Goal: Task Accomplishment & Management: Use online tool/utility

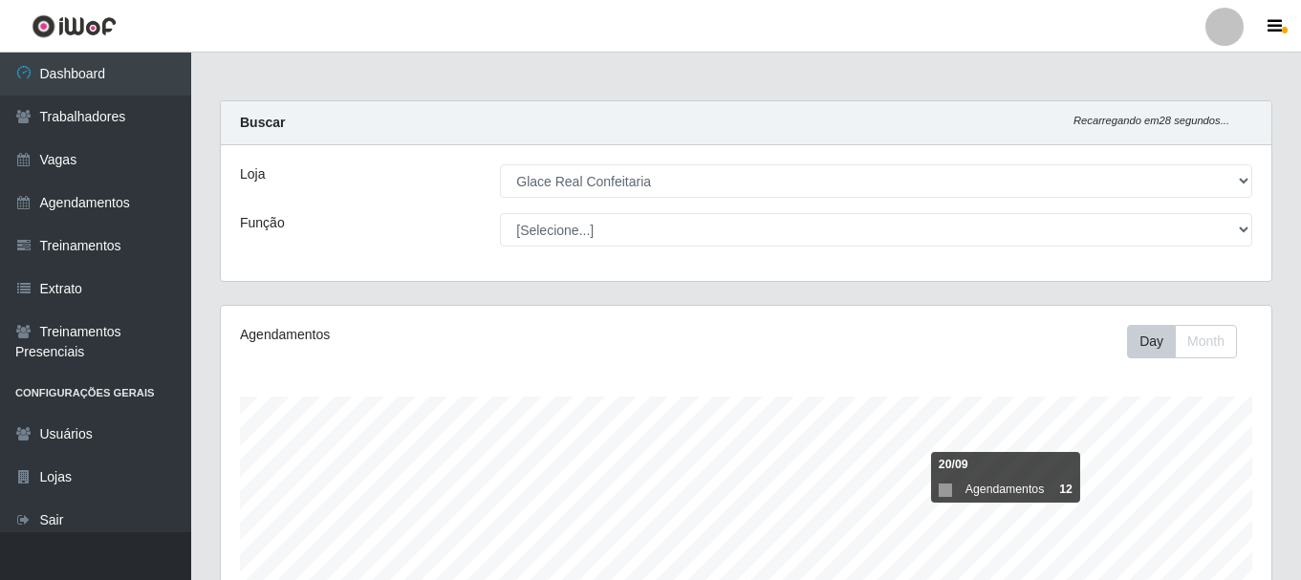
select select "445"
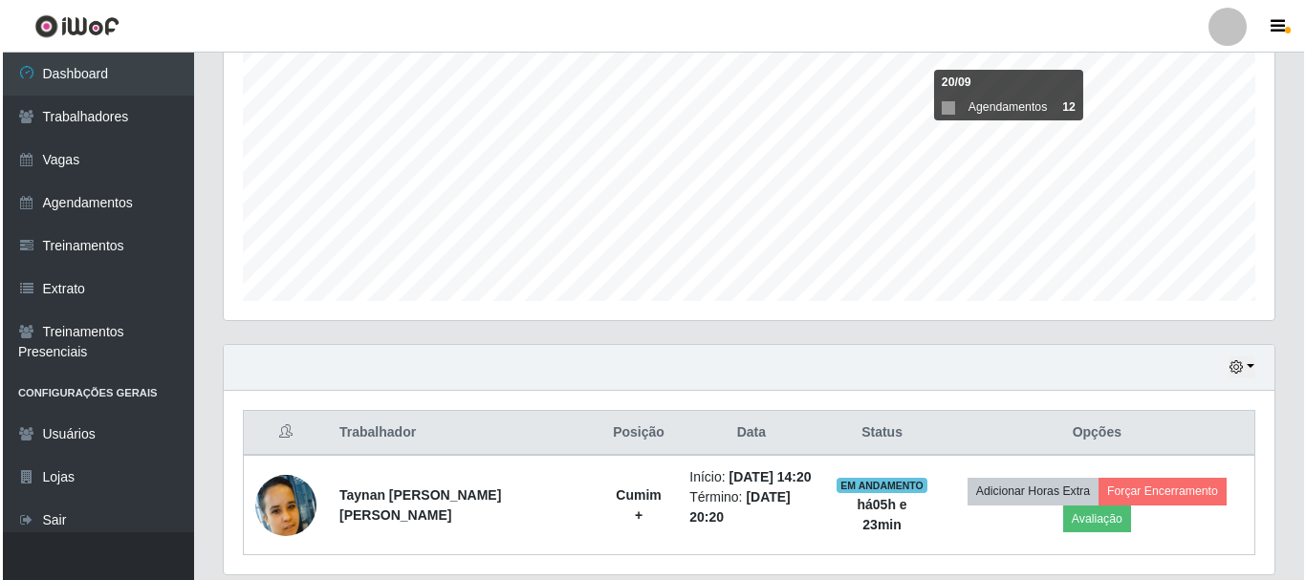
scroll to position [397, 1051]
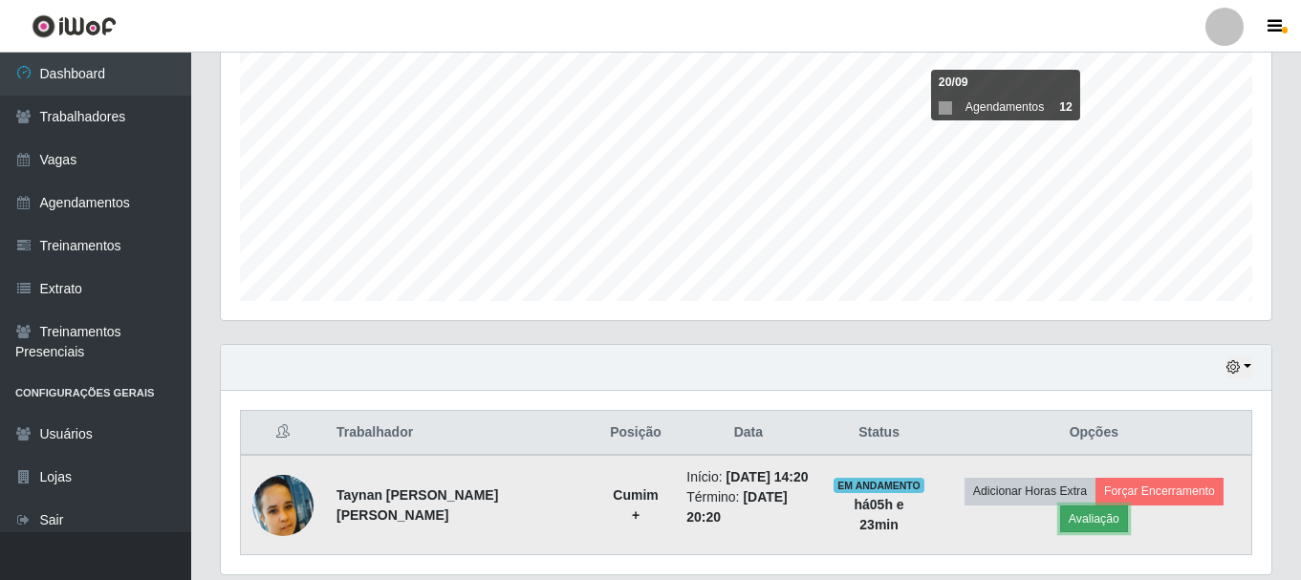
click at [1089, 518] on button "Avaliação" at bounding box center [1094, 519] width 68 height 27
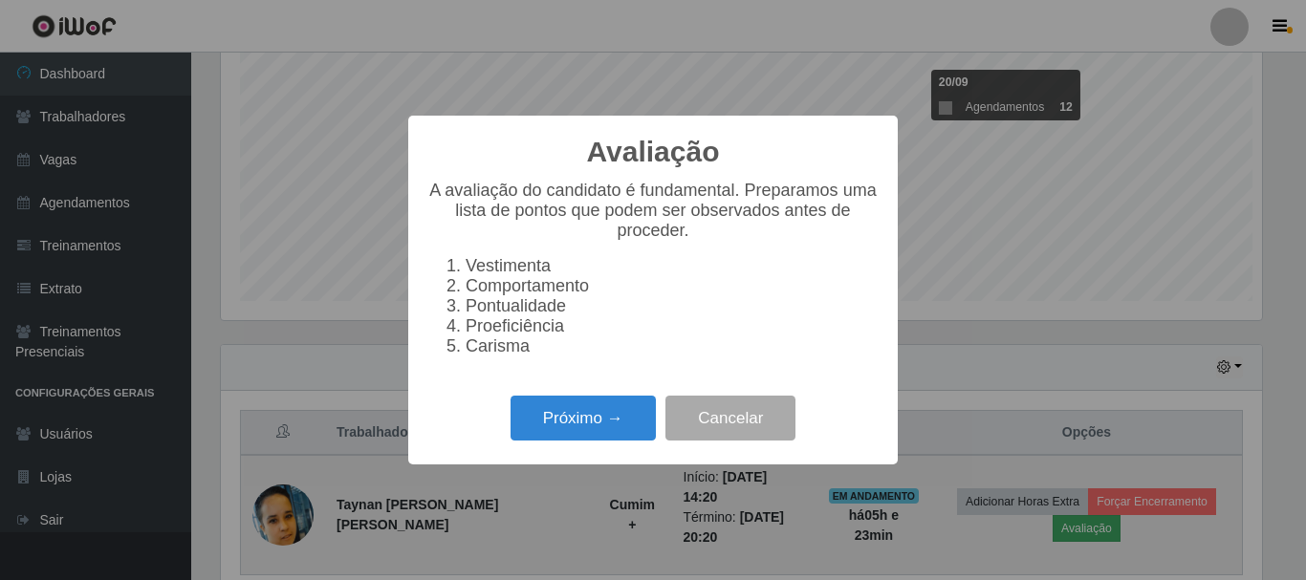
scroll to position [397, 1041]
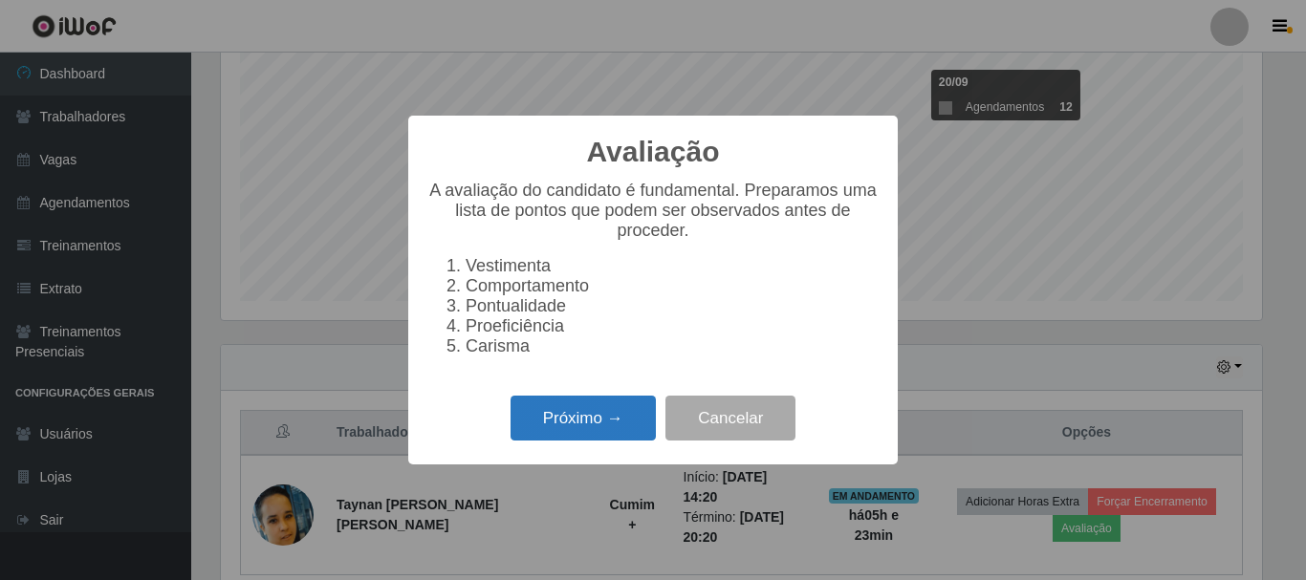
click at [556, 430] on button "Próximo →" at bounding box center [583, 418] width 145 height 45
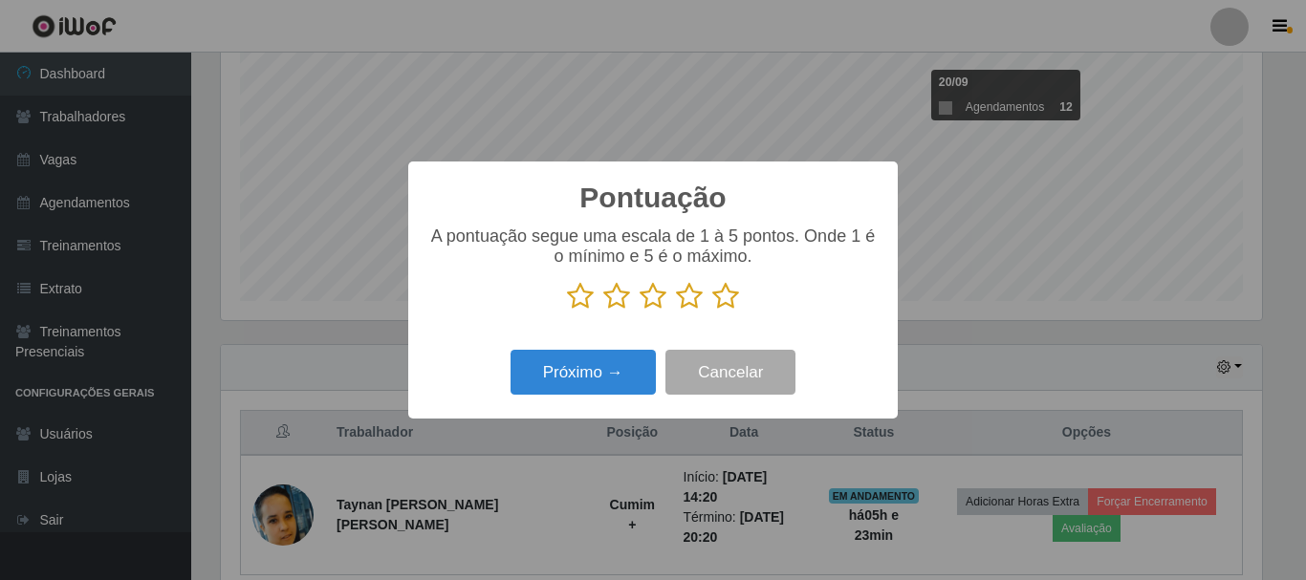
scroll to position [955659, 955015]
click at [690, 300] on icon at bounding box center [689, 296] width 27 height 29
click at [676, 311] on input "radio" at bounding box center [676, 311] width 0 height 0
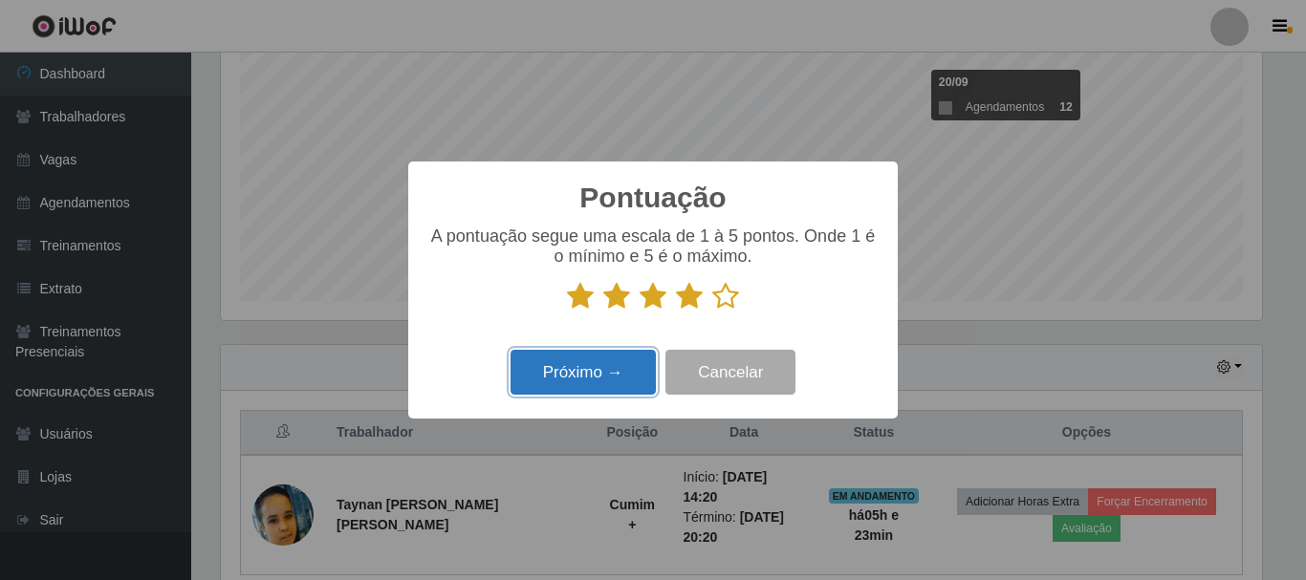
click at [587, 380] on button "Próximo →" at bounding box center [583, 372] width 145 height 45
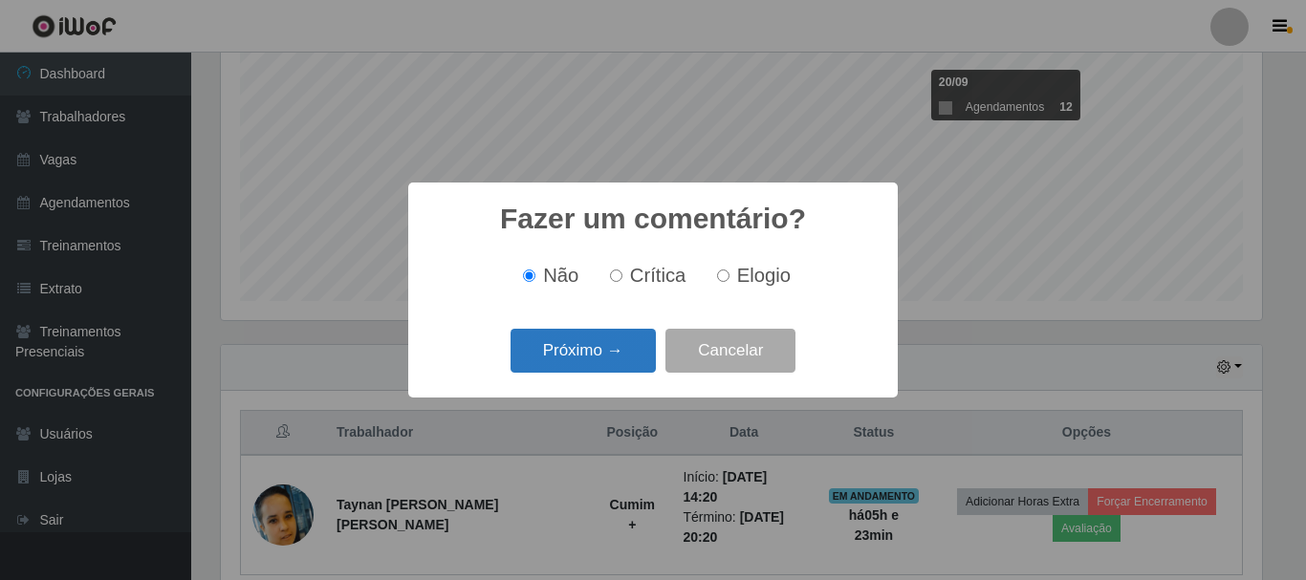
click at [595, 356] on button "Próximo →" at bounding box center [583, 351] width 145 height 45
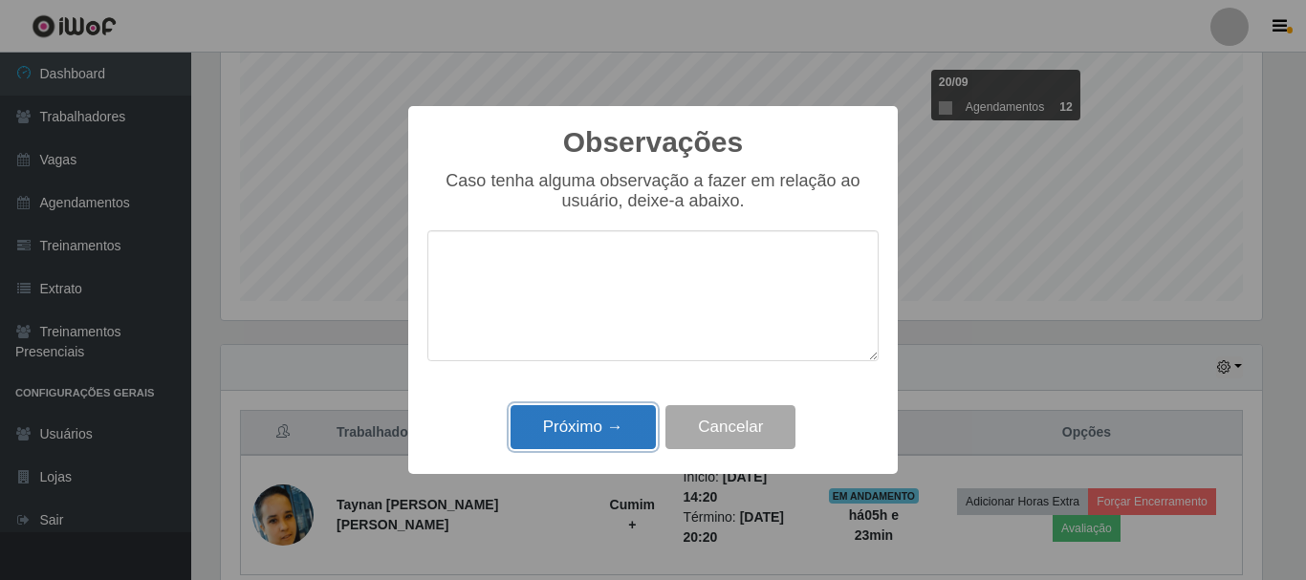
click at [590, 439] on button "Próximo →" at bounding box center [583, 427] width 145 height 45
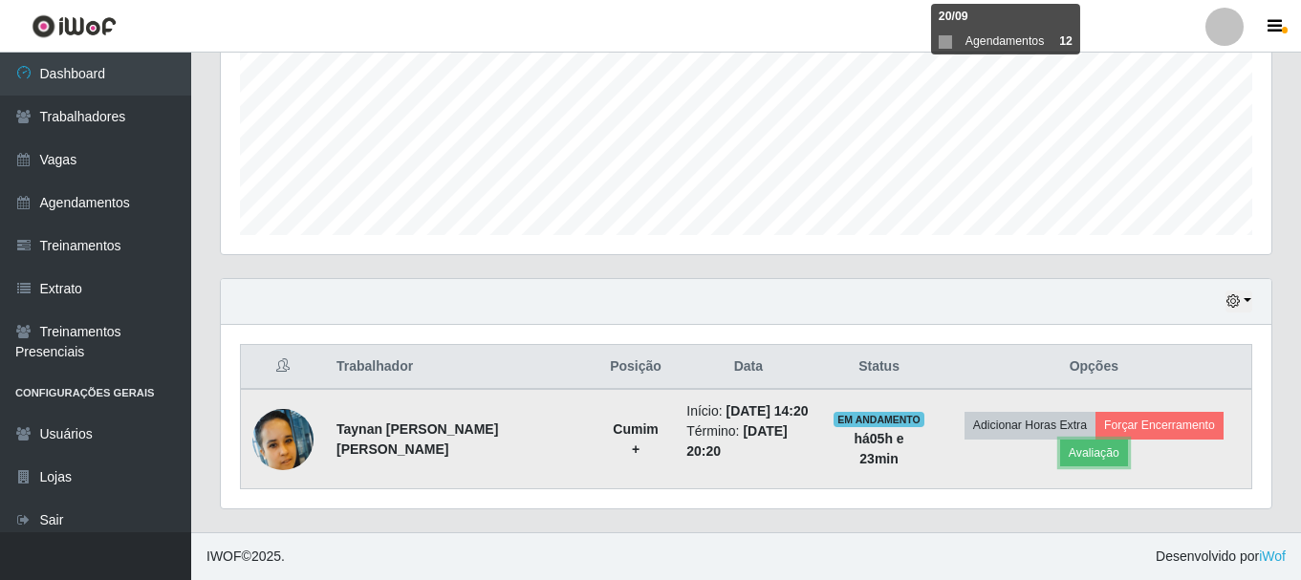
scroll to position [66, 0]
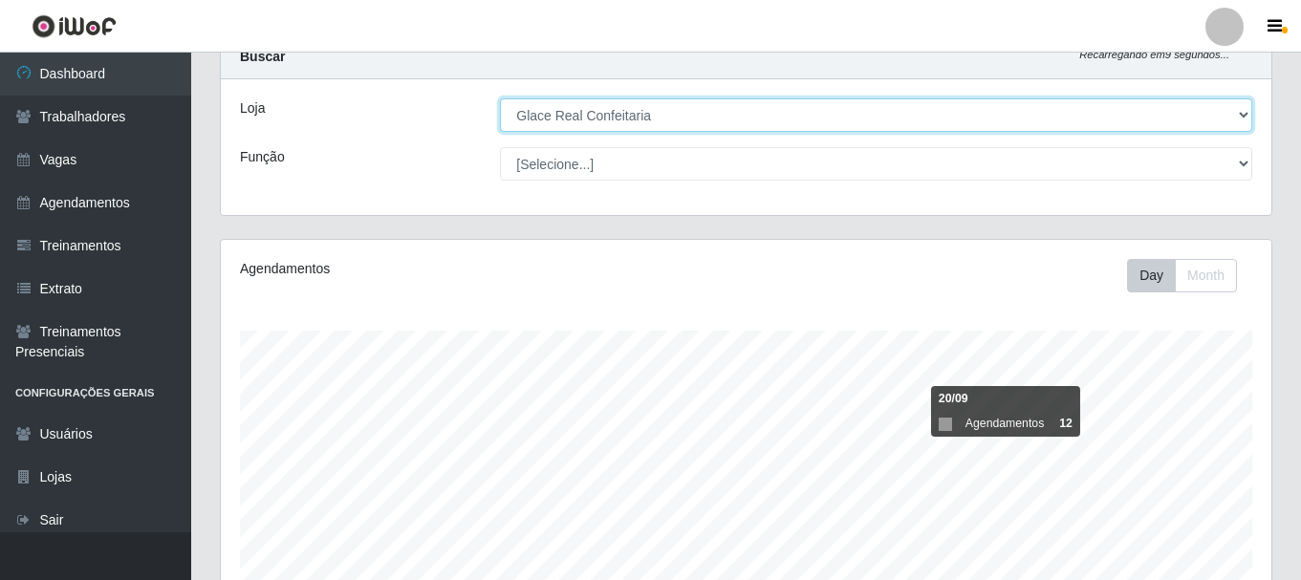
click at [663, 120] on select "[Selecione...] Glace Real Confeitaria" at bounding box center [876, 114] width 752 height 33
click at [500, 98] on select "[Selecione...] Glace Real Confeitaria" at bounding box center [876, 114] width 752 height 33
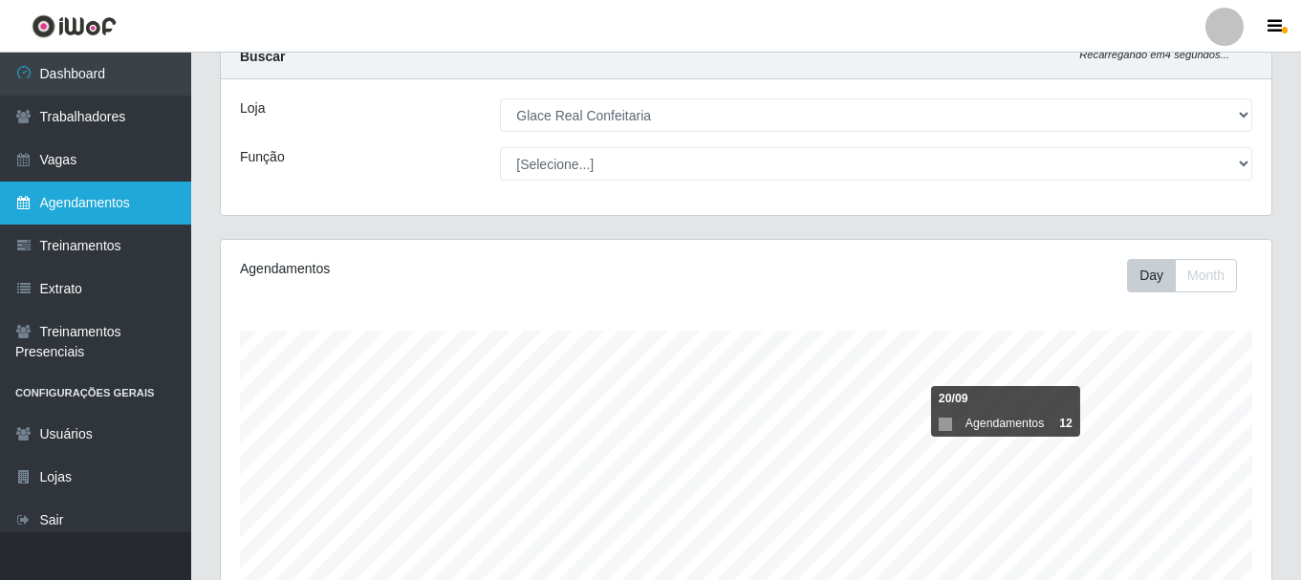
click at [94, 207] on link "Agendamentos" at bounding box center [95, 203] width 191 height 43
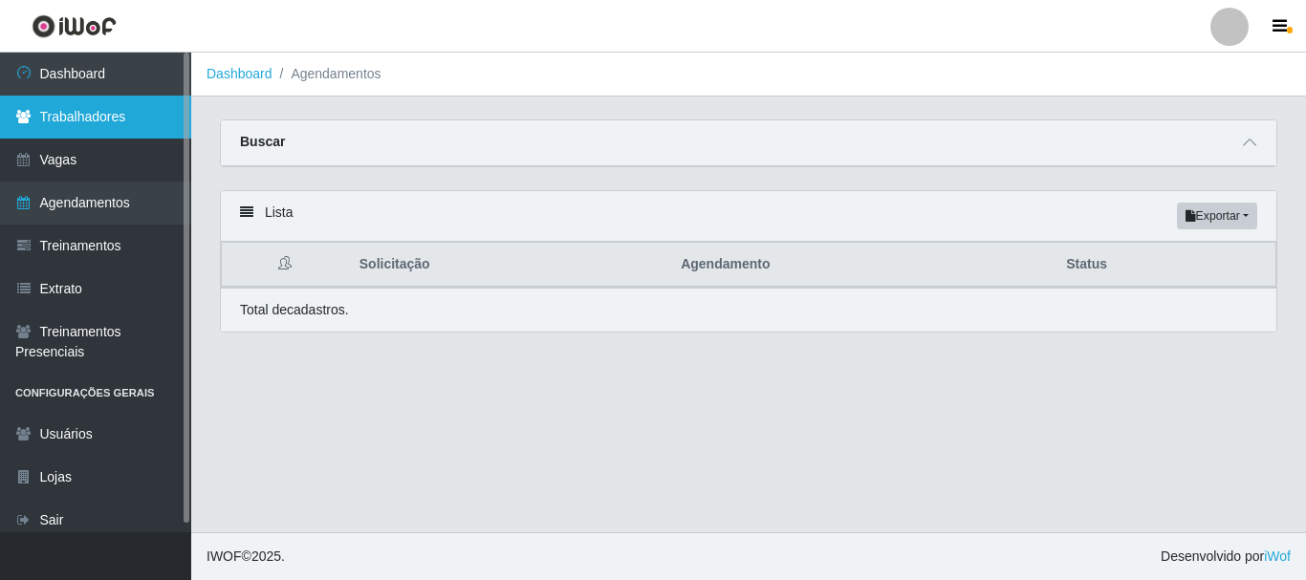
click at [140, 99] on link "Trabalhadores" at bounding box center [95, 117] width 191 height 43
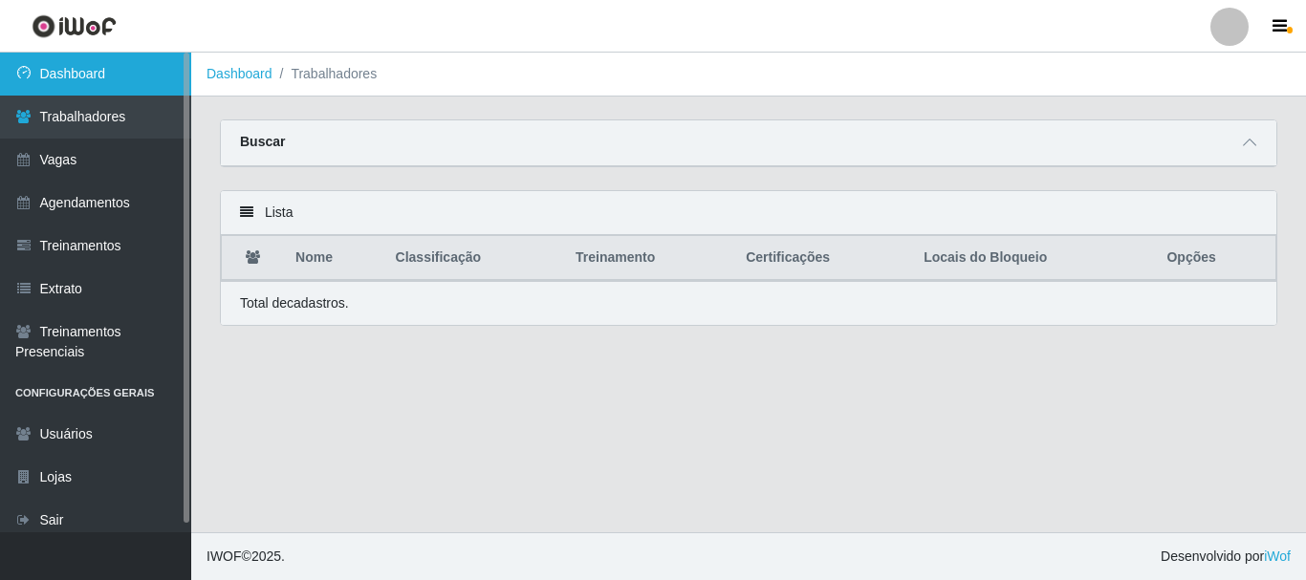
click at [153, 72] on link "Dashboard" at bounding box center [95, 74] width 191 height 43
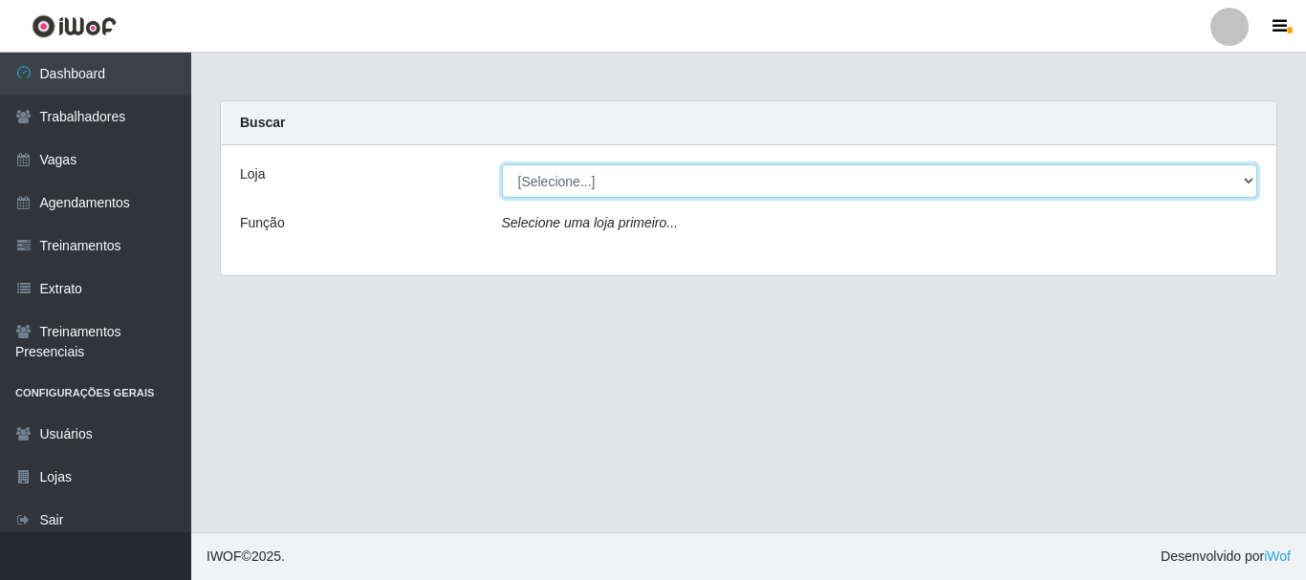
click at [703, 169] on select "[Selecione...] Glace Real Confeitaria" at bounding box center [880, 180] width 756 height 33
select select "445"
click at [502, 164] on select "[Selecione...] Glace Real Confeitaria" at bounding box center [880, 180] width 756 height 33
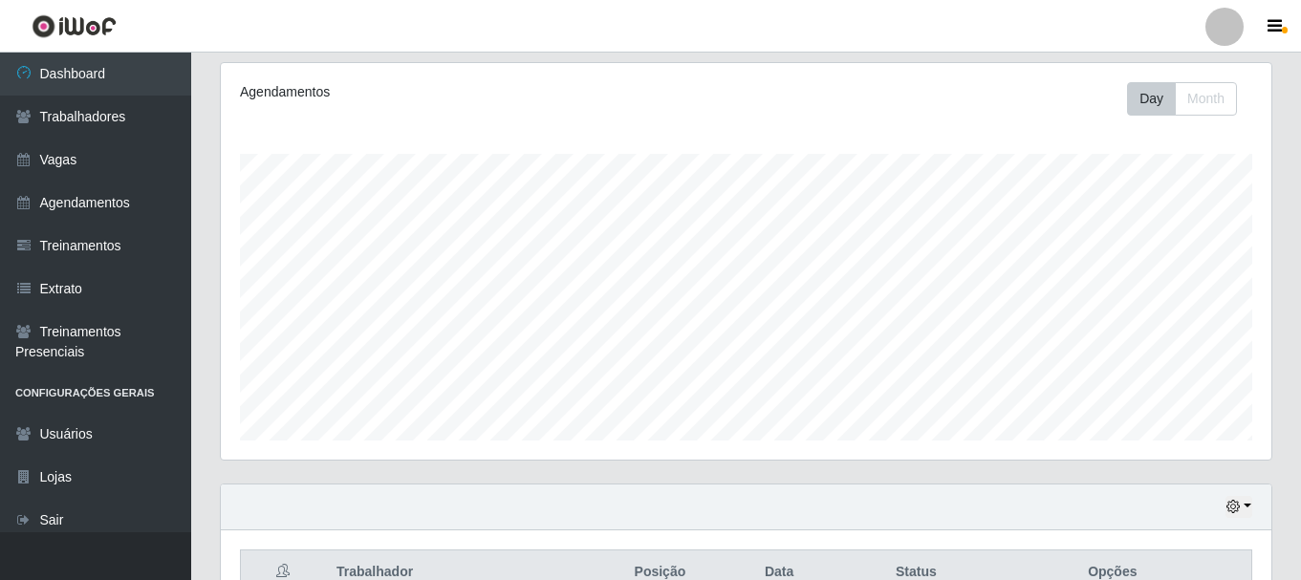
scroll to position [434, 0]
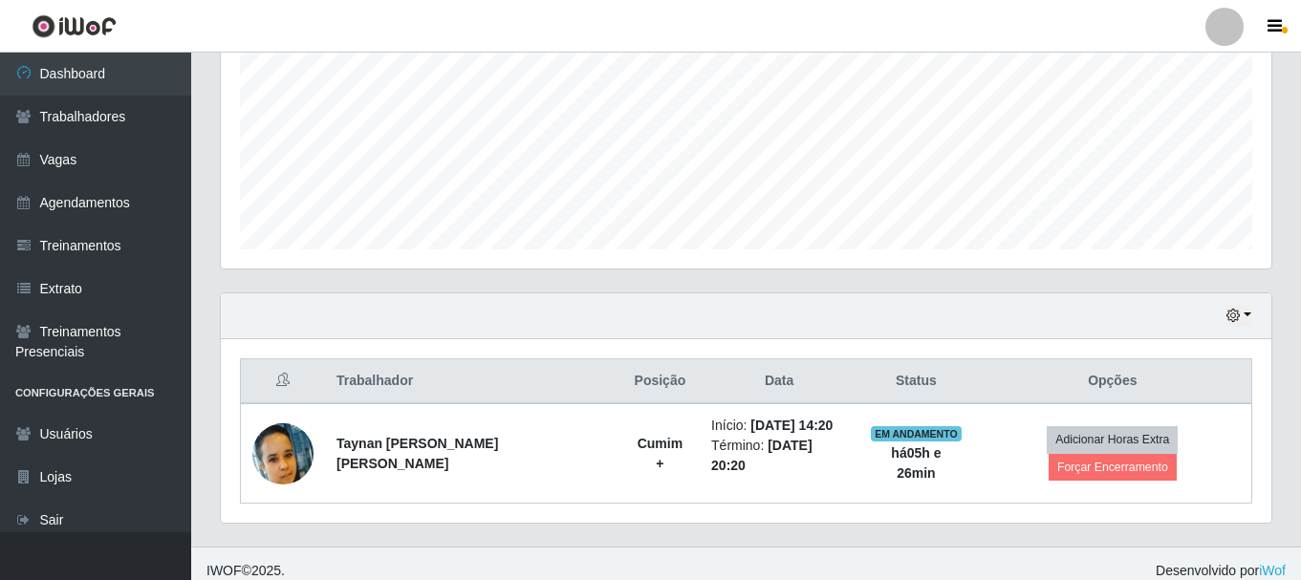
click at [1256, 316] on div "Hoje 1 dia 3 dias 1 Semana Não encerrados" at bounding box center [746, 317] width 1051 height 46
click at [1246, 316] on button "button" at bounding box center [1239, 316] width 27 height 22
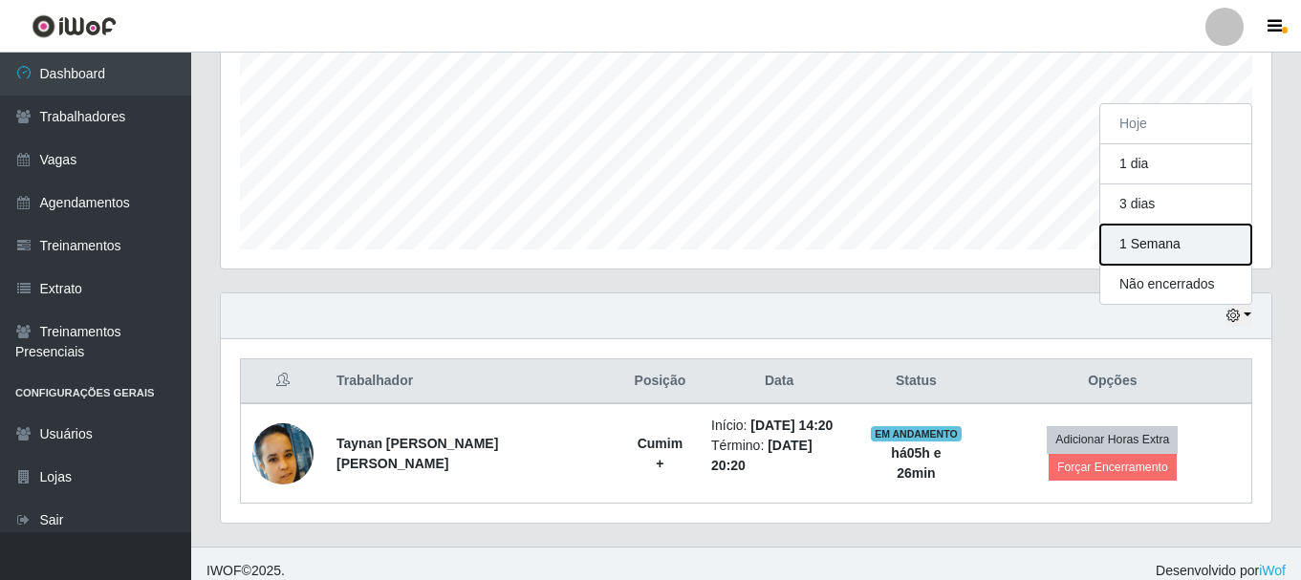
click at [1169, 242] on button "1 Semana" at bounding box center [1175, 245] width 151 height 40
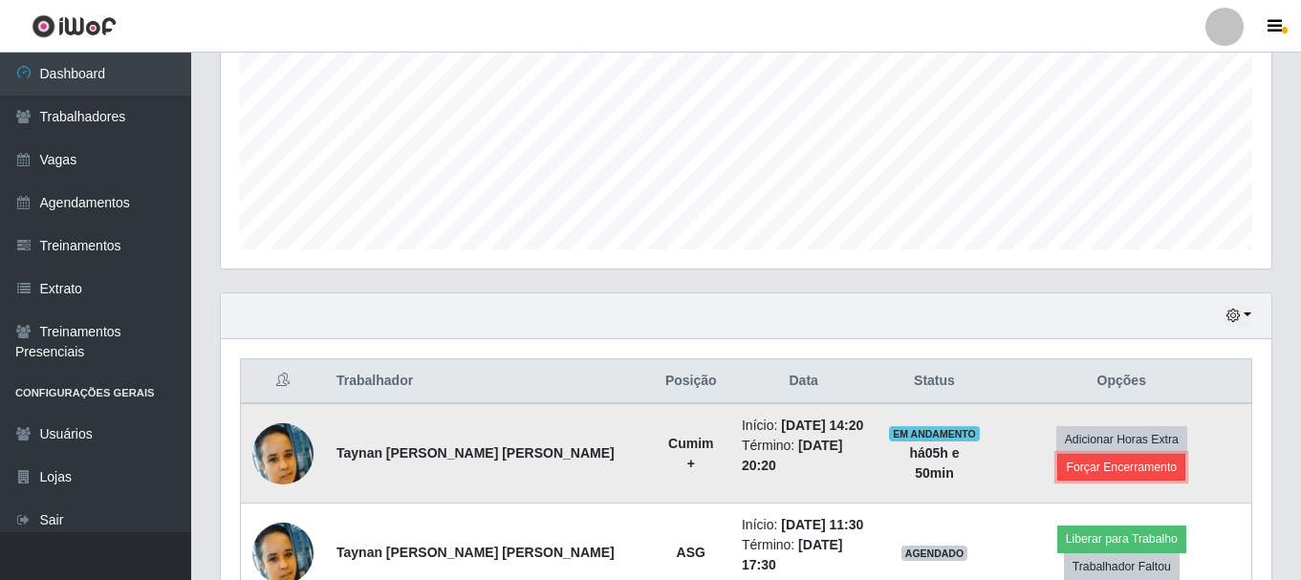
click at [1145, 454] on button "Forçar Encerramento" at bounding box center [1121, 467] width 128 height 27
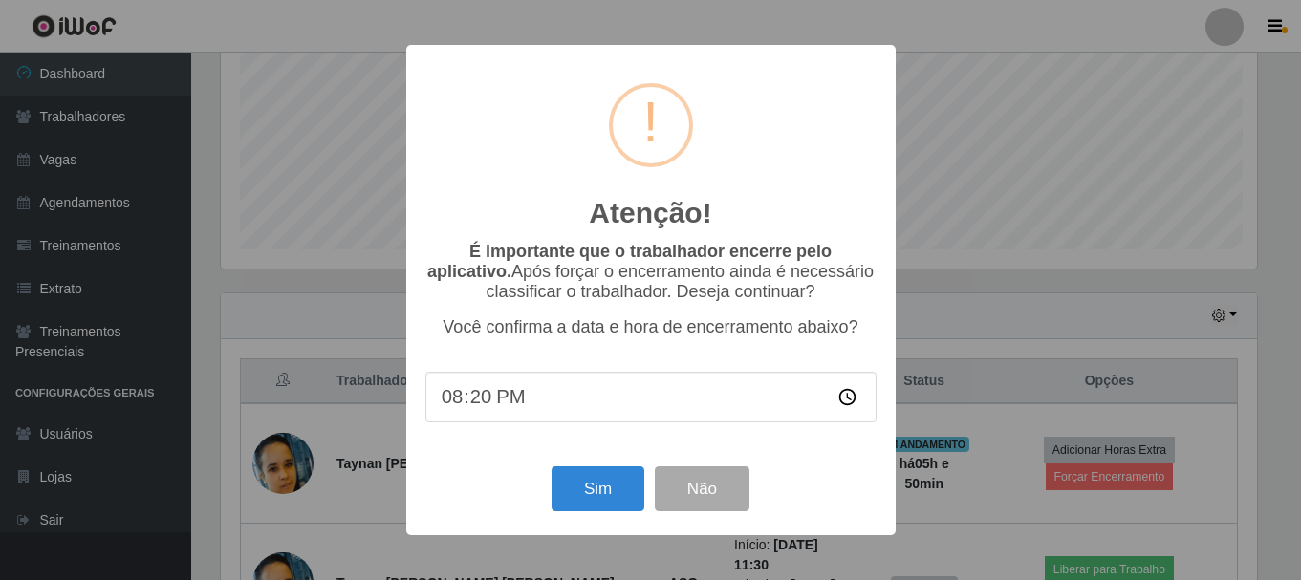
scroll to position [397, 1041]
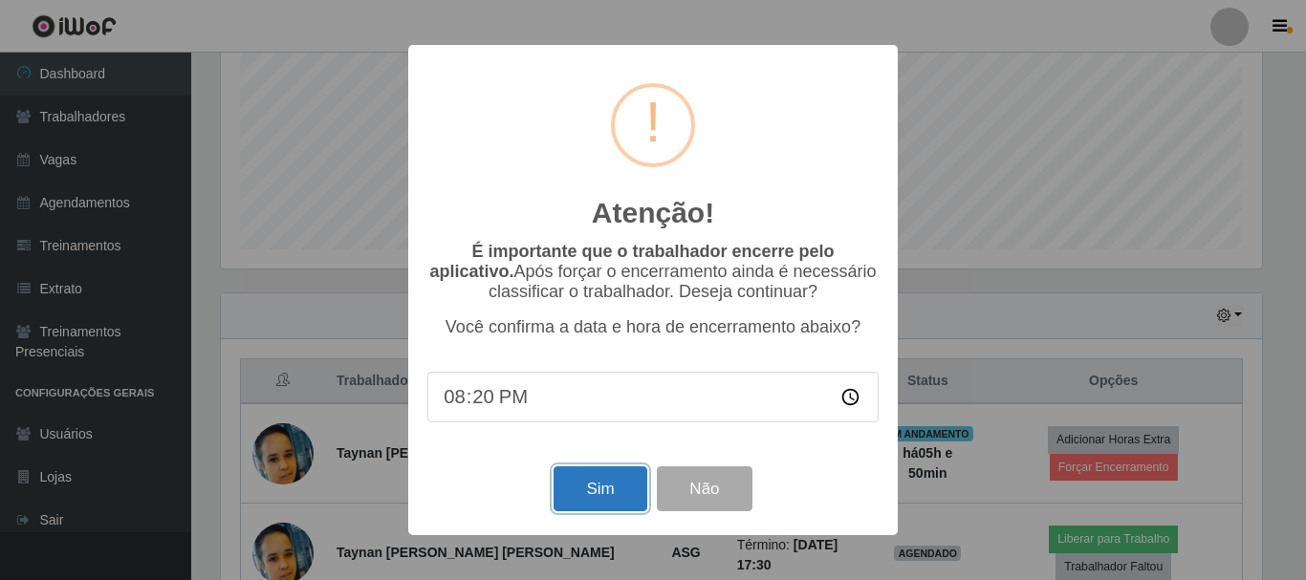
click at [589, 505] on button "Sim" at bounding box center [600, 489] width 93 height 45
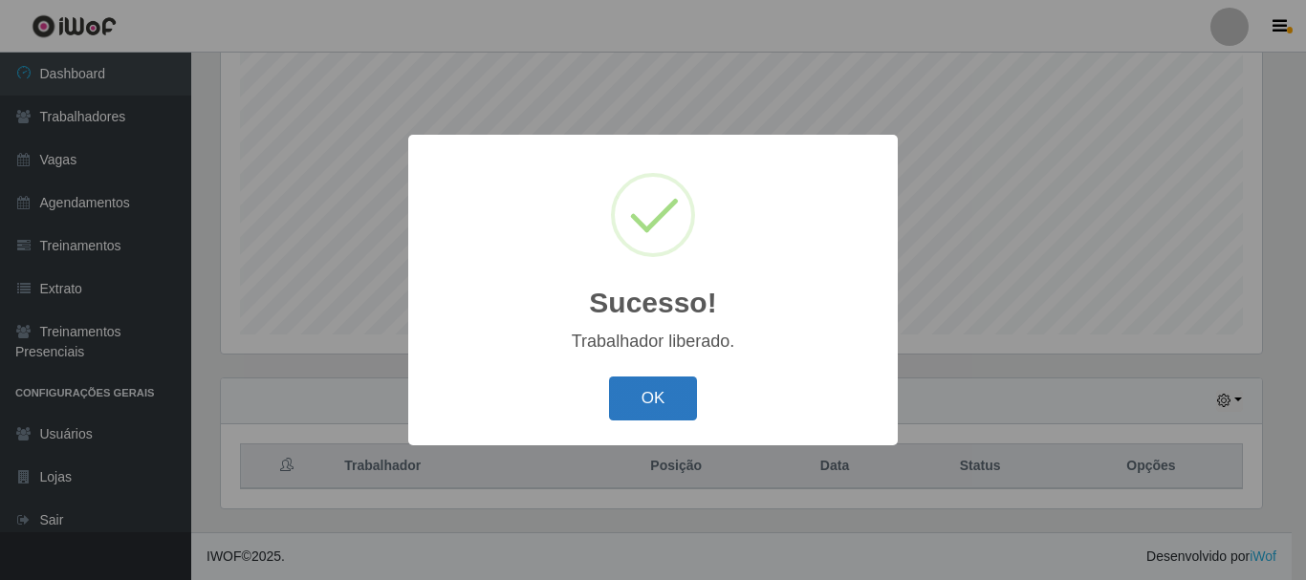
click at [639, 397] on button "OK" at bounding box center [653, 399] width 89 height 45
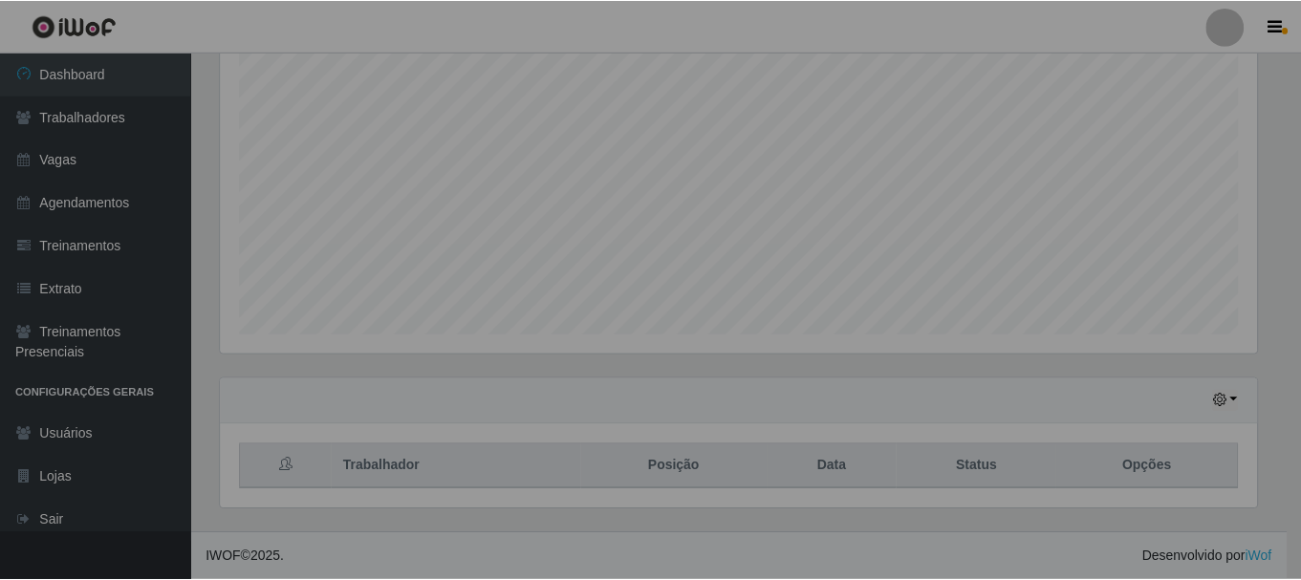
scroll to position [397, 1051]
